Goal: Find specific page/section: Find specific page/section

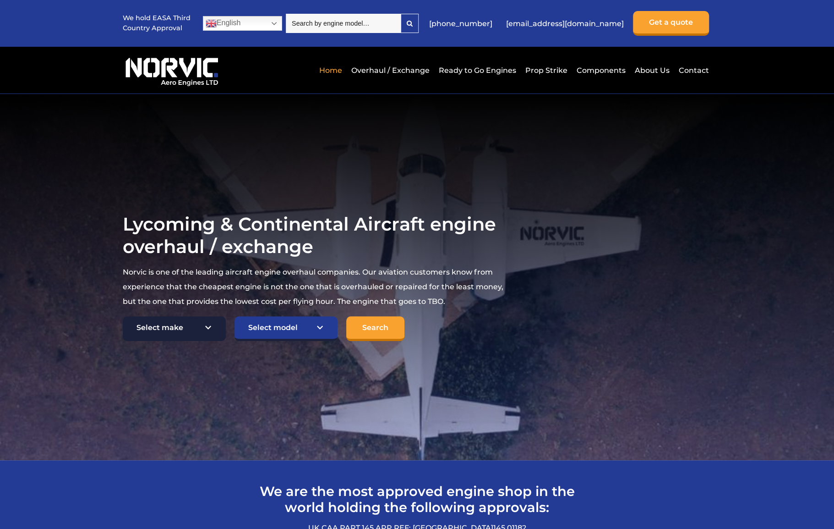
click at [212, 325] on select "Select make TCM Continental Lycoming" at bounding box center [174, 328] width 103 height 25
select select "Lycoming"
click at [123, 316] on select "Select make TCM Continental Lycoming" at bounding box center [174, 328] width 103 height 25
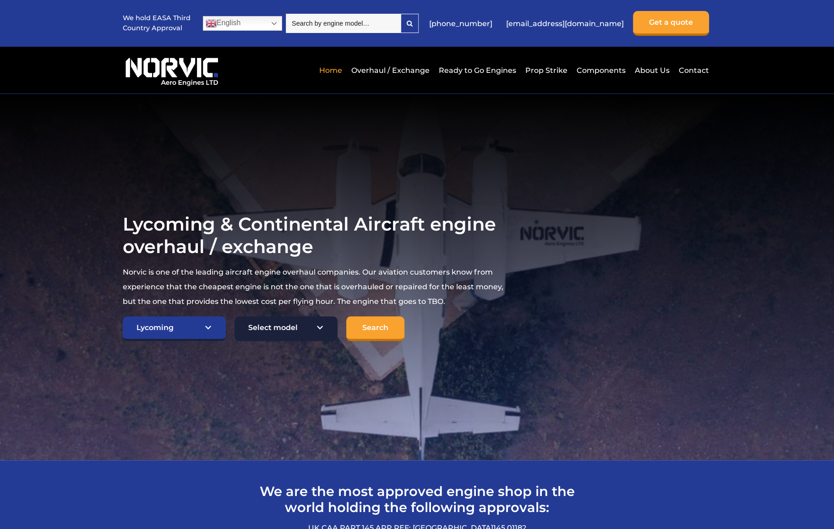
click at [319, 325] on select "Select model American Champion 7KCAB [PERSON_NAME] Citabria IO-320-E2A Beech 23…" at bounding box center [286, 328] width 103 height 25
select select "693"
click at [235, 316] on select "Select model American Champion 7KCAB [PERSON_NAME] Citabria IO-320-E2A Beech 23…" at bounding box center [286, 328] width 103 height 25
click at [370, 330] on input "Search" at bounding box center [375, 328] width 58 height 25
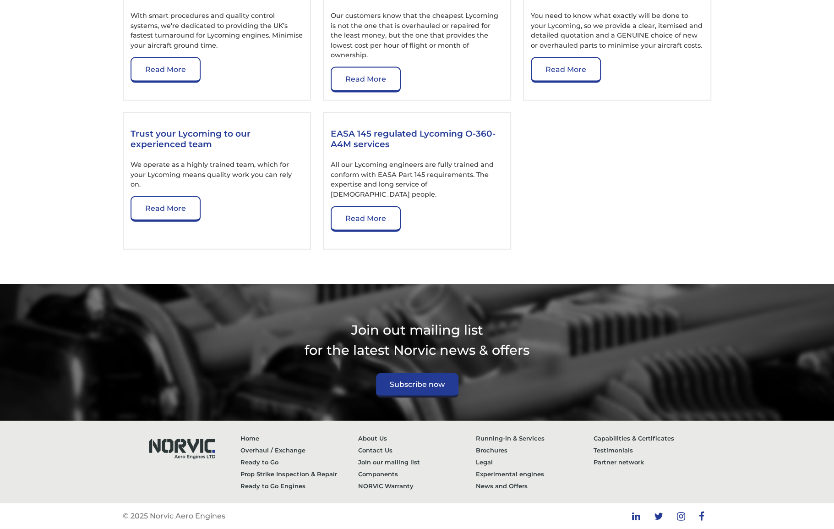
scroll to position [1466, 0]
